Goal: Task Accomplishment & Management: Use online tool/utility

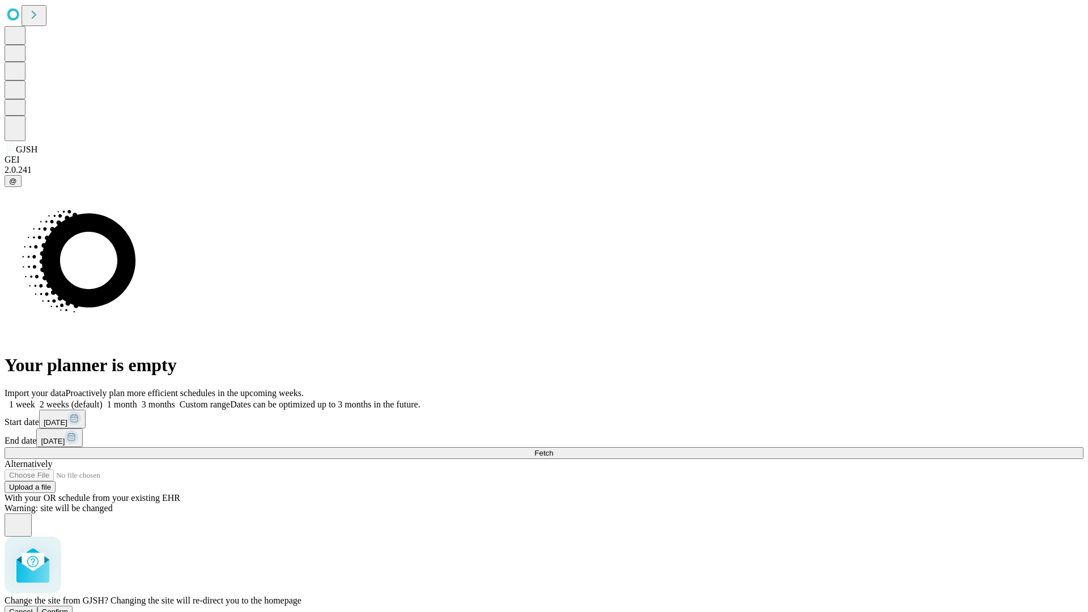
click at [69, 607] on span "Confirm" at bounding box center [55, 611] width 27 height 8
click at [137, 399] on label "1 month" at bounding box center [120, 404] width 35 height 10
click at [553, 449] on span "Fetch" at bounding box center [543, 453] width 19 height 8
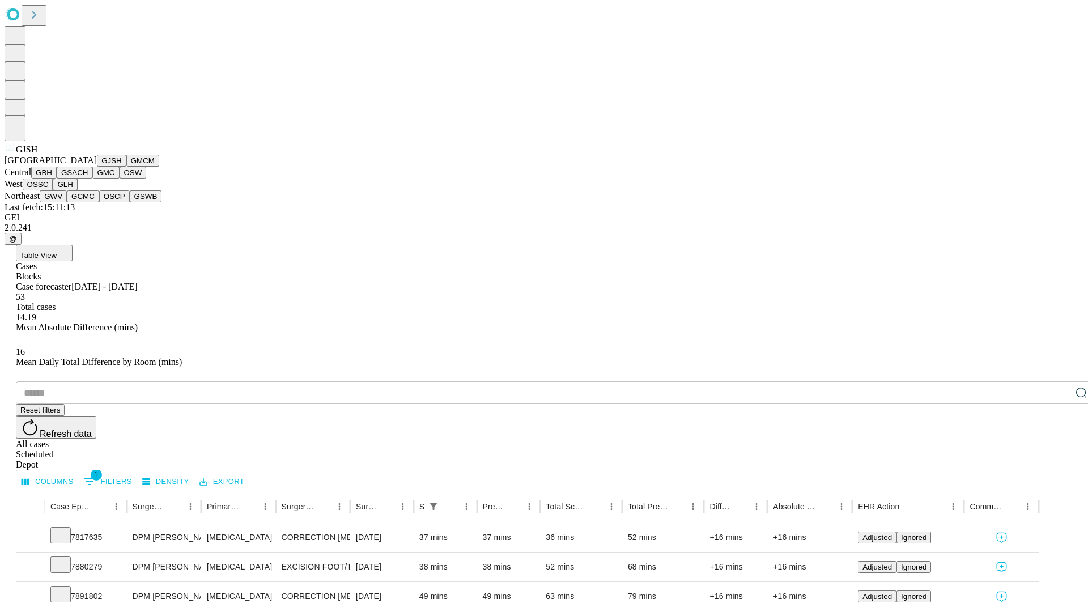
click at [126, 167] on button "GMCM" at bounding box center [142, 161] width 33 height 12
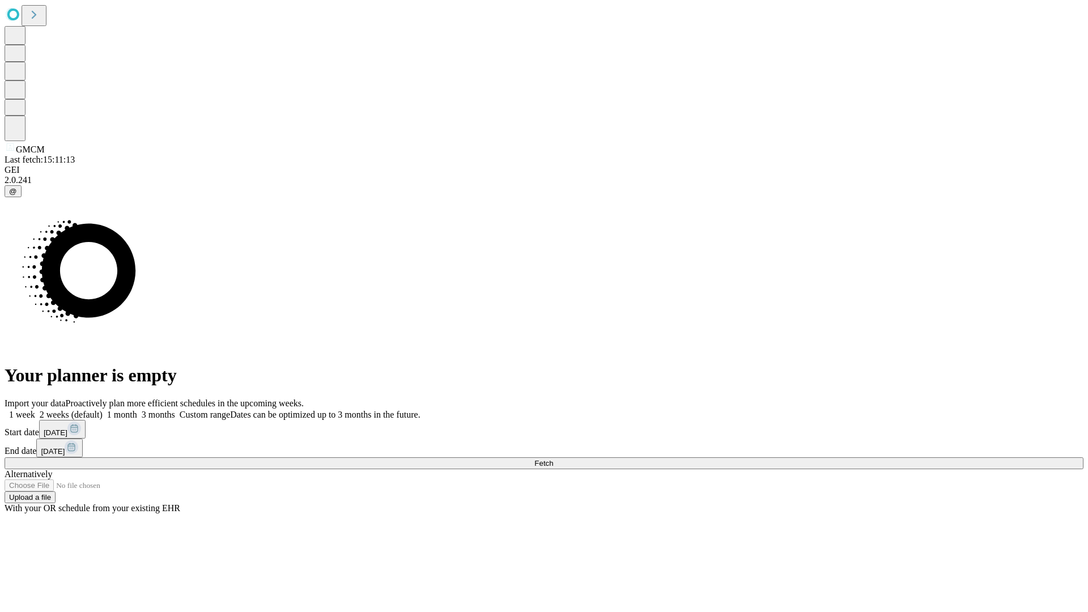
click at [553, 459] on span "Fetch" at bounding box center [543, 463] width 19 height 8
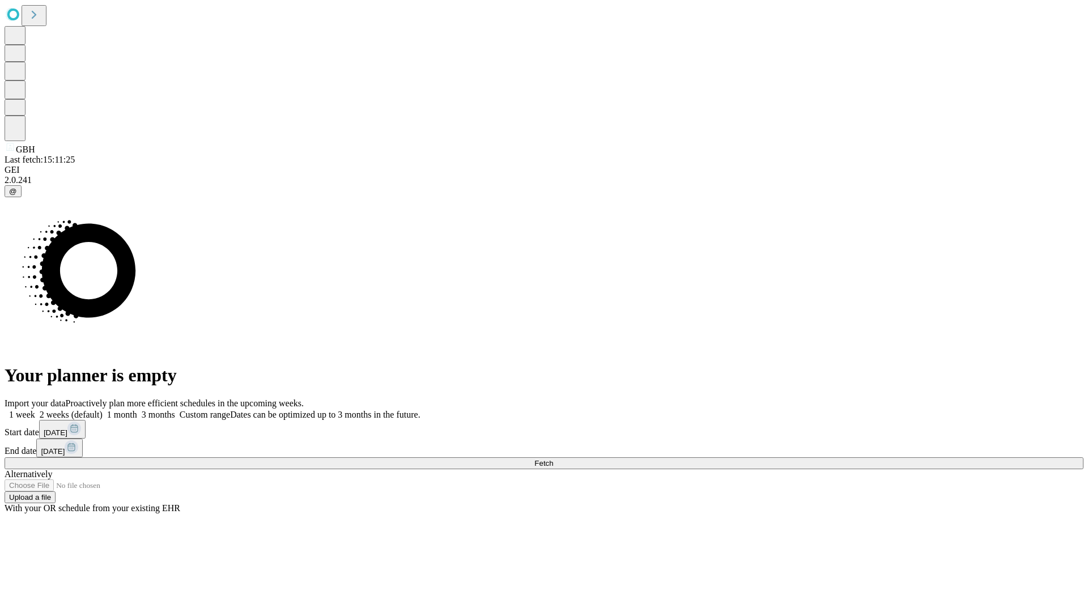
click at [137, 410] on label "1 month" at bounding box center [120, 415] width 35 height 10
click at [553, 459] on span "Fetch" at bounding box center [543, 463] width 19 height 8
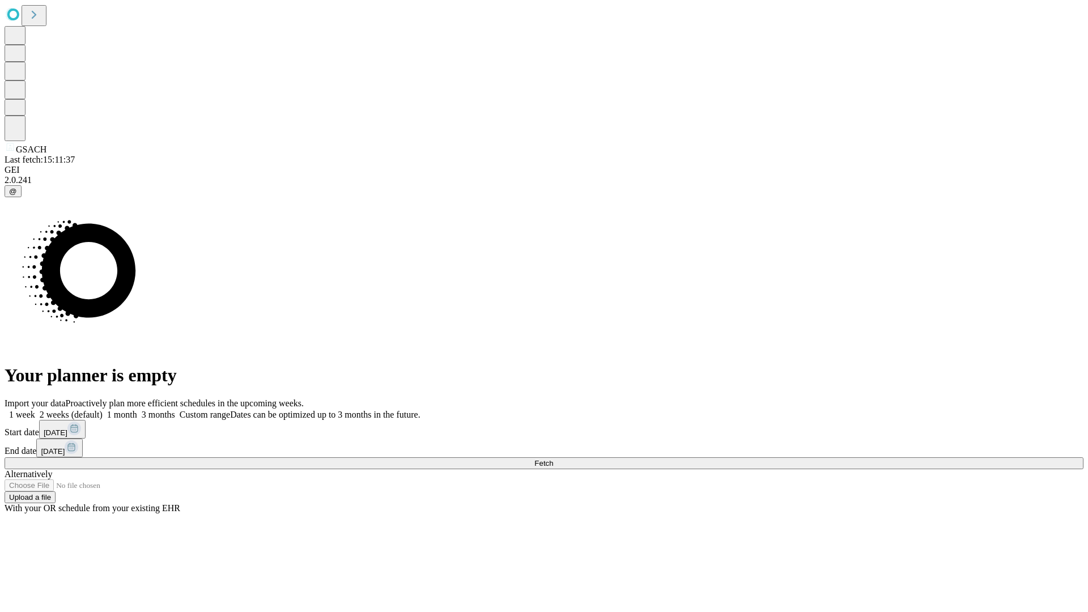
click at [137, 410] on label "1 month" at bounding box center [120, 415] width 35 height 10
click at [553, 459] on span "Fetch" at bounding box center [543, 463] width 19 height 8
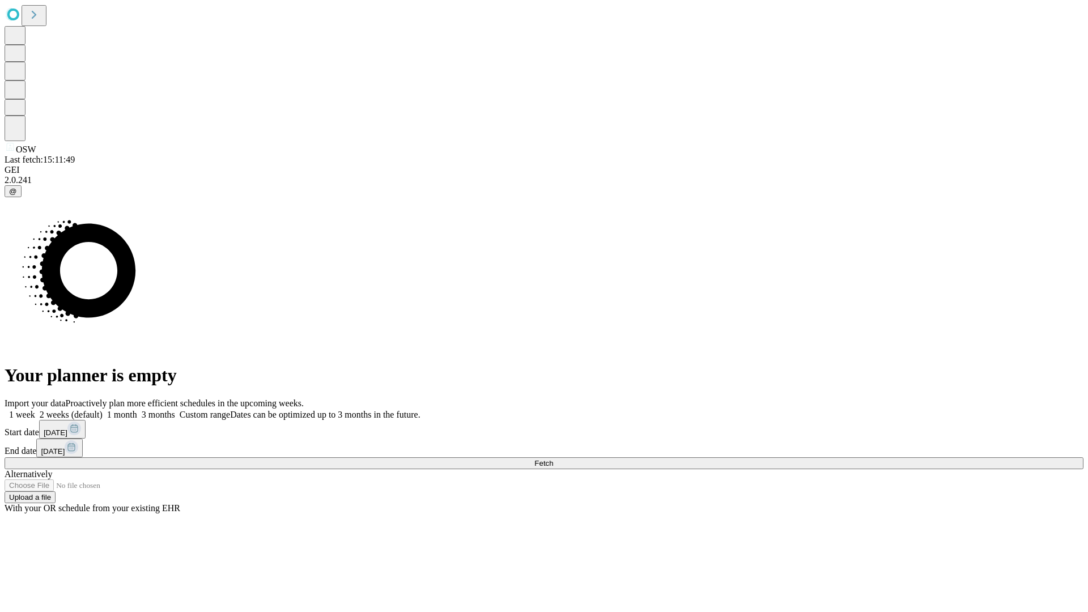
click at [137, 410] on label "1 month" at bounding box center [120, 415] width 35 height 10
click at [553, 459] on span "Fetch" at bounding box center [543, 463] width 19 height 8
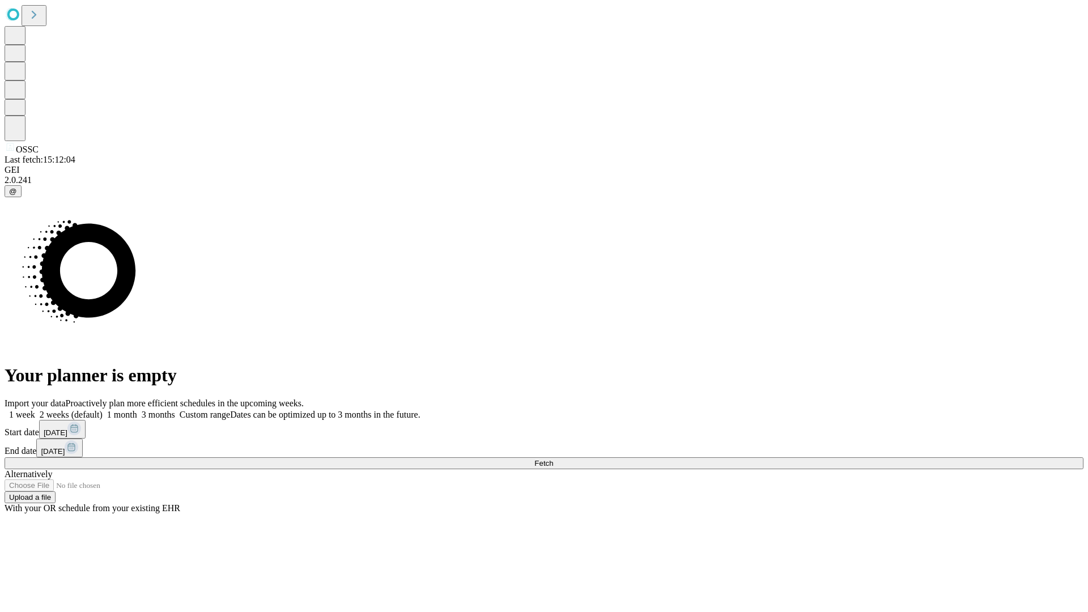
click at [137, 410] on label "1 month" at bounding box center [120, 415] width 35 height 10
click at [553, 459] on span "Fetch" at bounding box center [543, 463] width 19 height 8
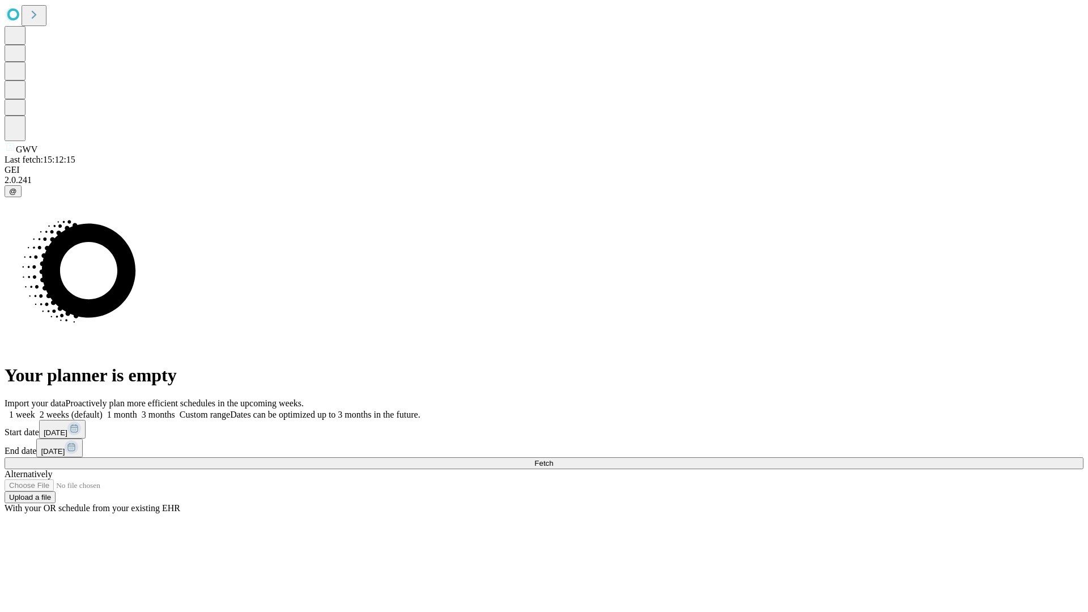
click at [137, 410] on label "1 month" at bounding box center [120, 415] width 35 height 10
click at [553, 459] on span "Fetch" at bounding box center [543, 463] width 19 height 8
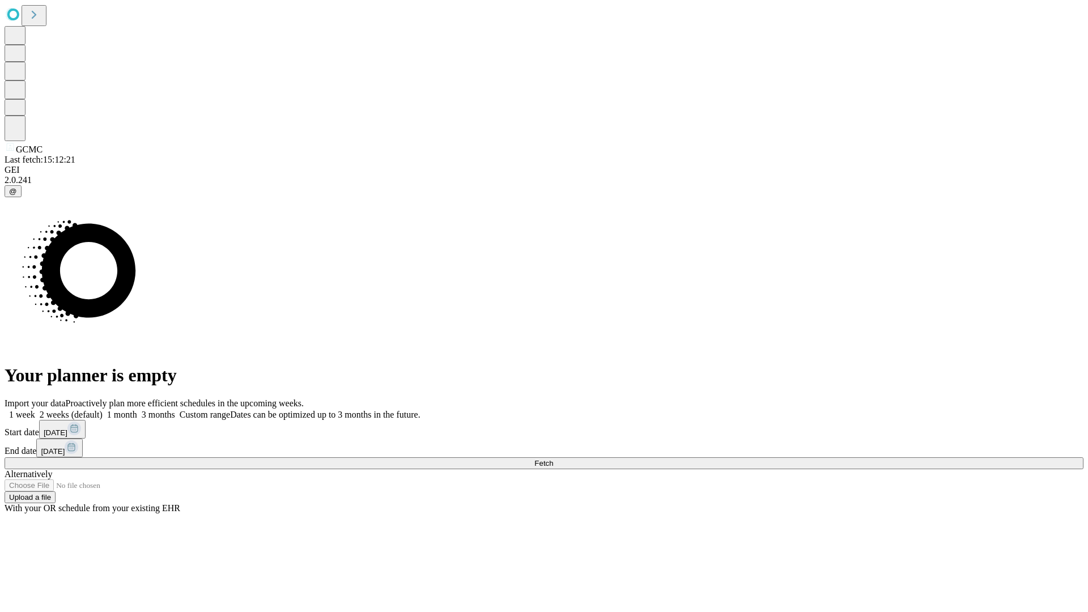
click at [137, 410] on label "1 month" at bounding box center [120, 415] width 35 height 10
click at [553, 459] on span "Fetch" at bounding box center [543, 463] width 19 height 8
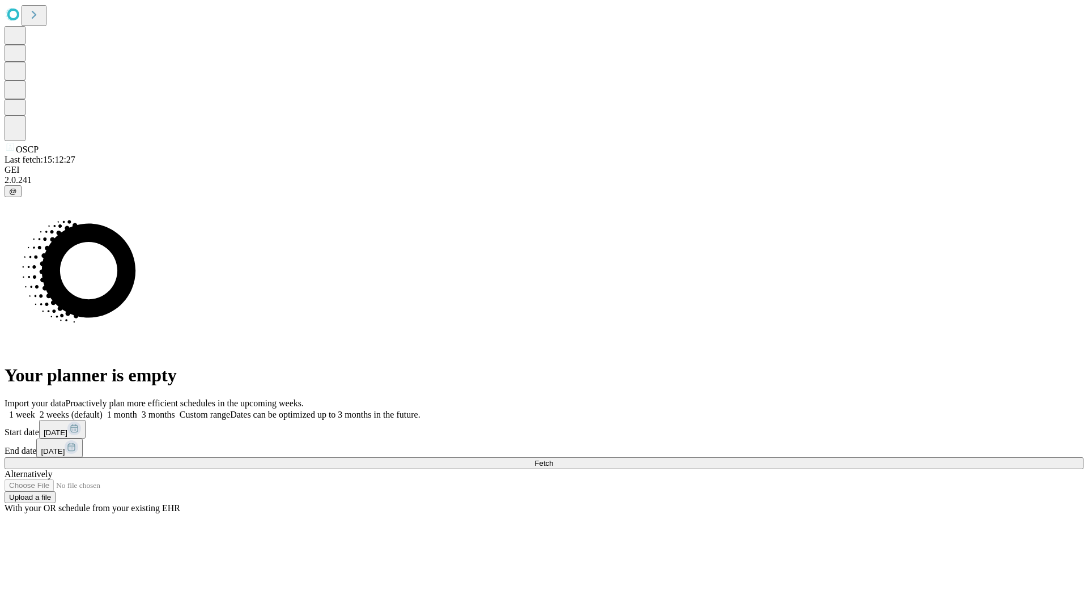
click at [137, 410] on label "1 month" at bounding box center [120, 415] width 35 height 10
click at [553, 459] on span "Fetch" at bounding box center [543, 463] width 19 height 8
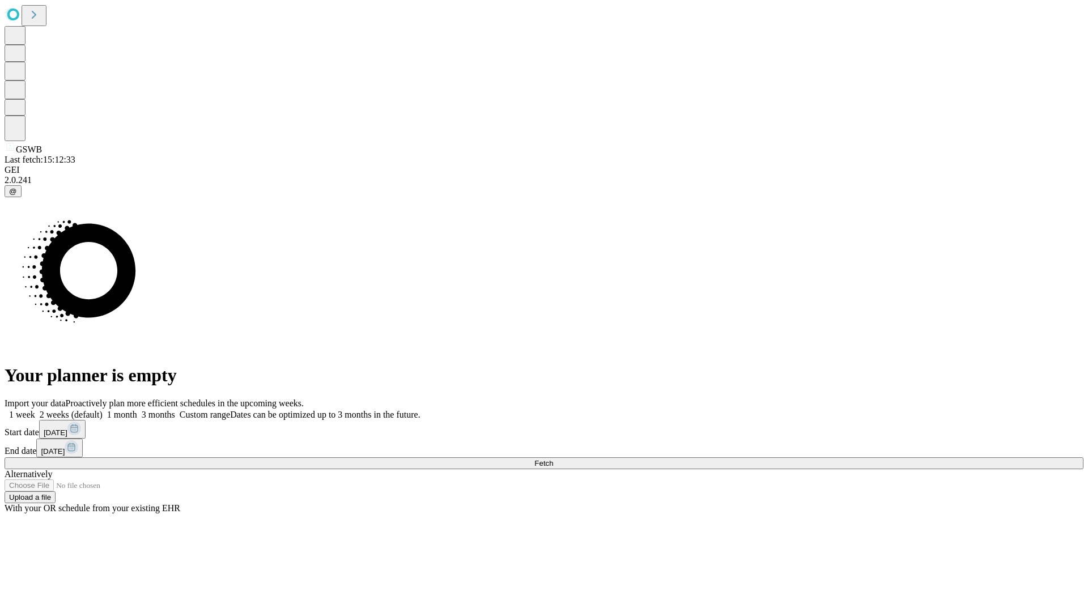
click at [137, 410] on label "1 month" at bounding box center [120, 415] width 35 height 10
click at [553, 459] on span "Fetch" at bounding box center [543, 463] width 19 height 8
